Goal: Find specific page/section: Find specific page/section

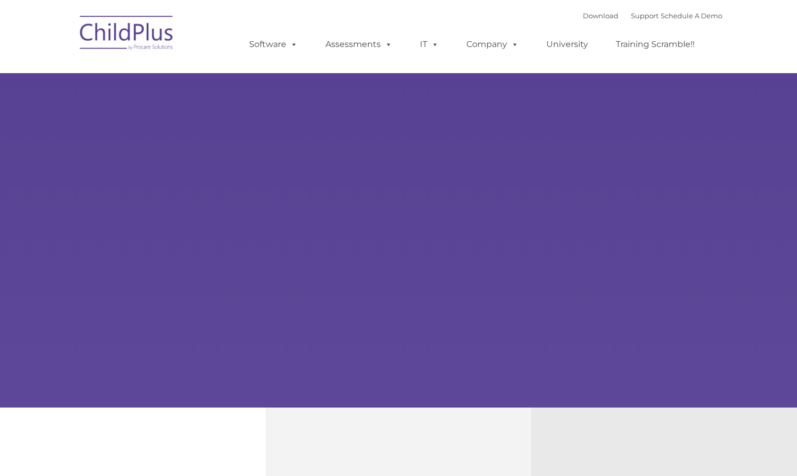
type input ""
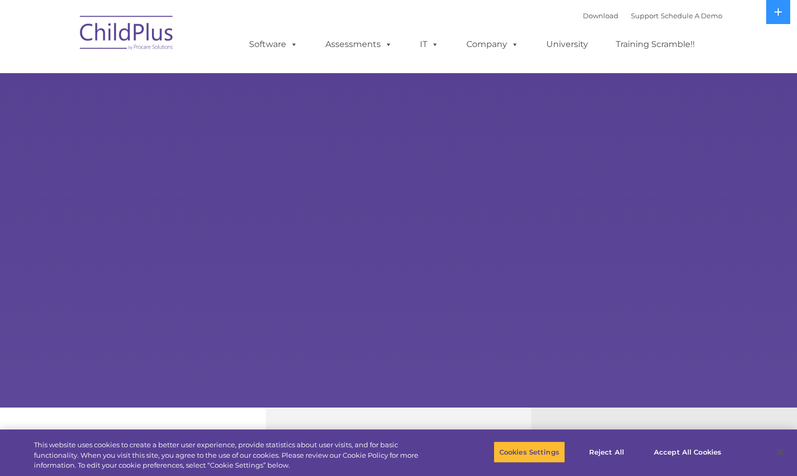
select select "MEDIUM"
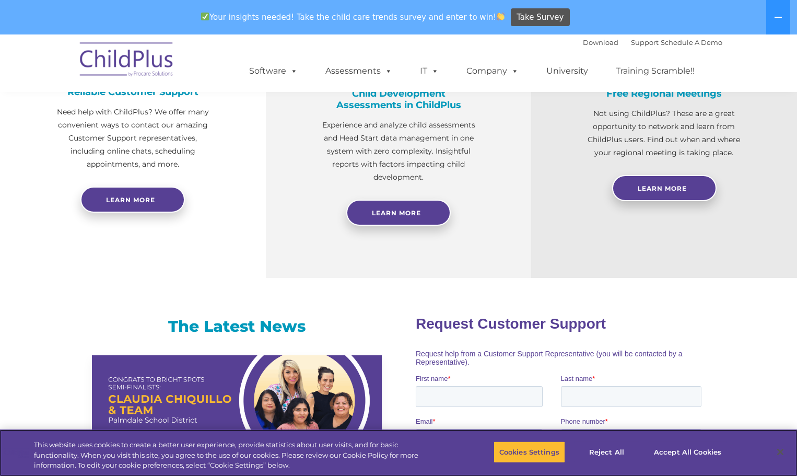
scroll to position [448, 0]
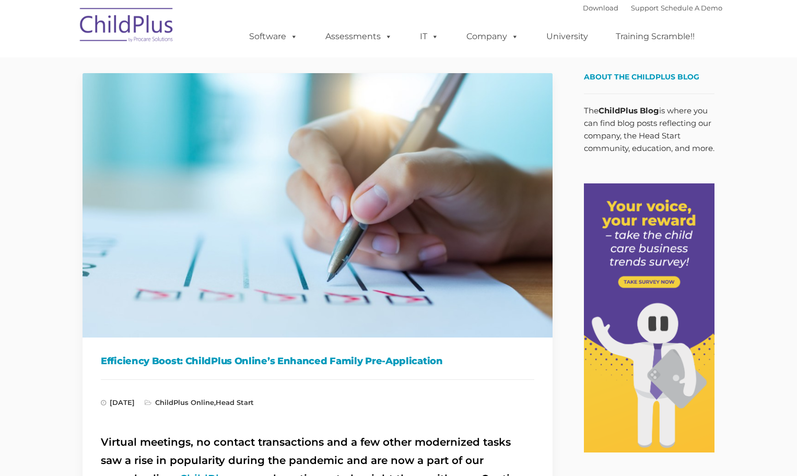
type input ""
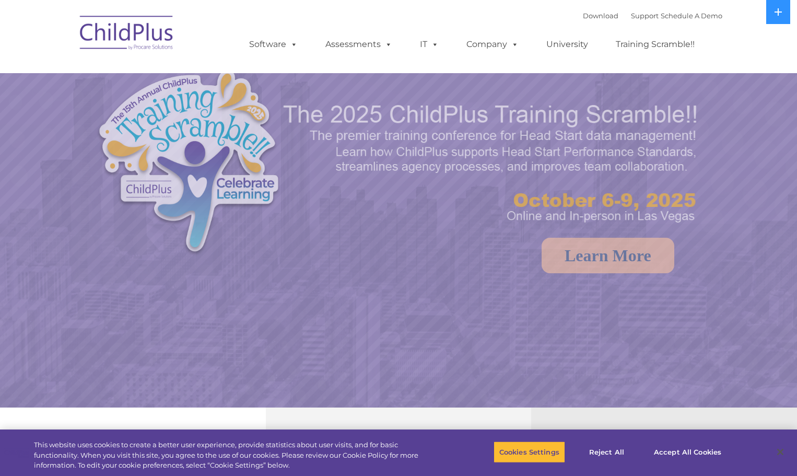
select select "MEDIUM"
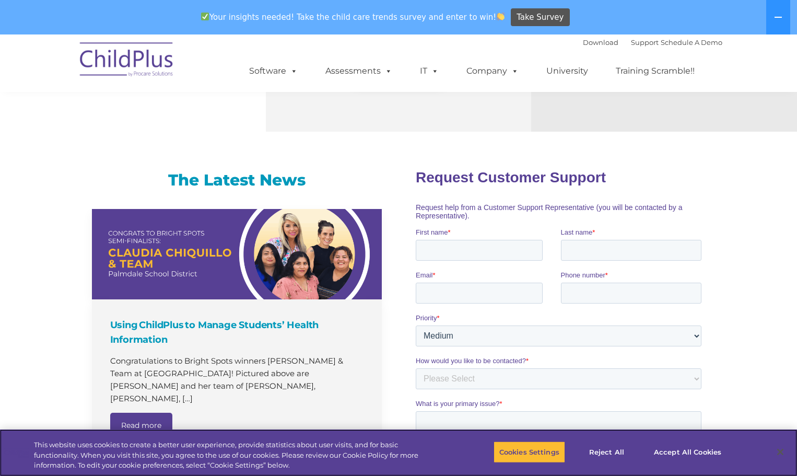
scroll to position [541, 0]
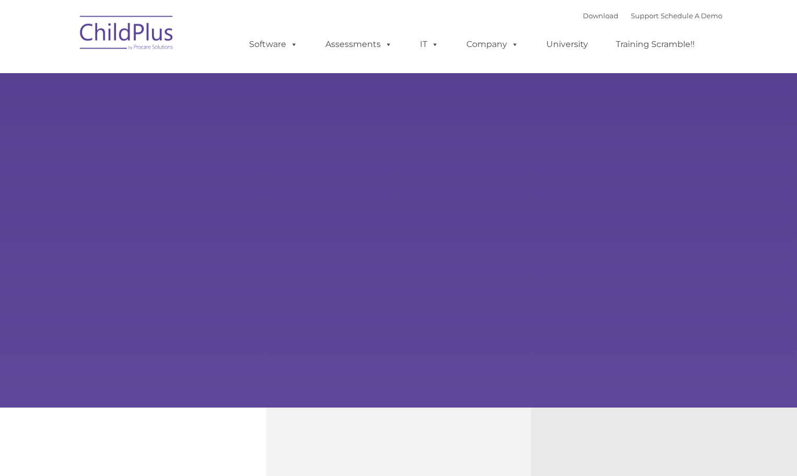
type input ""
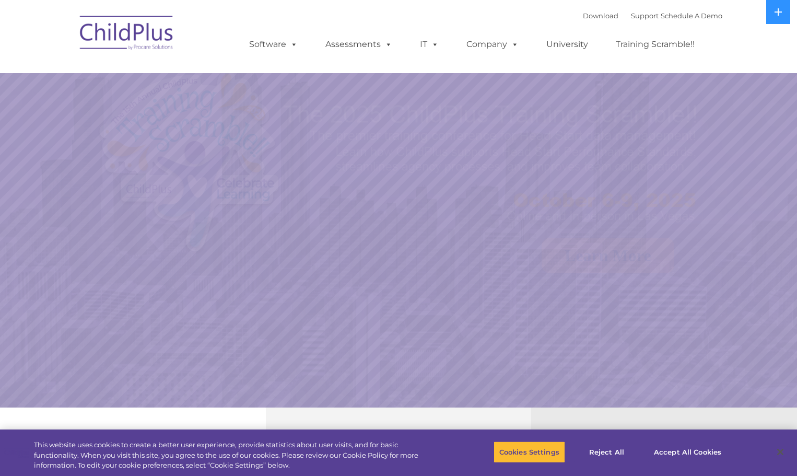
select select "MEDIUM"
